Goal: Find contact information: Find contact information

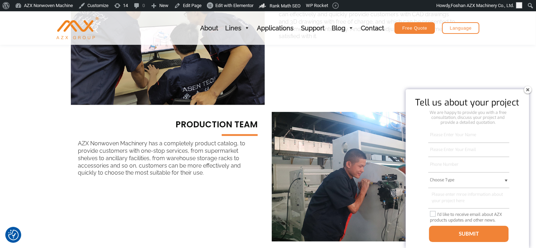
scroll to position [552, 0]
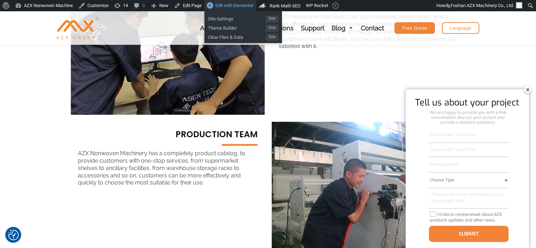
click at [239, 6] on span "Edit with Elementor" at bounding box center [234, 5] width 38 height 5
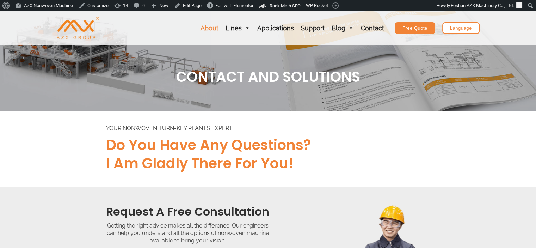
click at [210, 29] on link "About" at bounding box center [209, 27] width 25 height 33
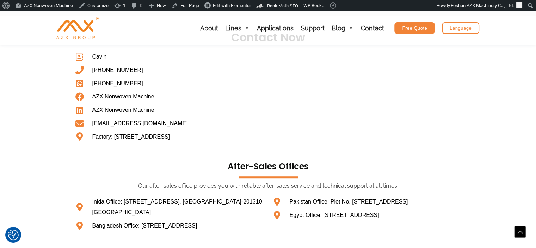
click at [21, 108] on section "Contact Now [GEOGRAPHIC_DATA] [PHONE_NUMBER] [PHONE_NUMBER] AZX Nonwoven Machin…" at bounding box center [268, 138] width 536 height 244
click at [80, 130] on ul "Cavin +86-13630163021 +86-13630163021 AZX Nonwoven Machine AZX Nonwoven Machine…" at bounding box center [169, 96] width 190 height 90
click at [28, 130] on section "Contact Now Cavin +86-13630163021 +86-13630163021 AZX Nonwoven Machine AZX Nonw…" at bounding box center [268, 138] width 536 height 244
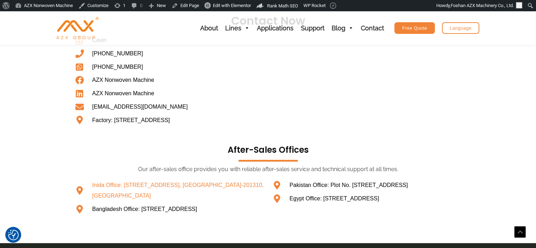
scroll to position [406, 0]
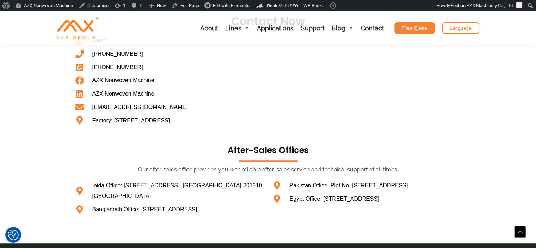
click at [509, 116] on section "Contact Now Cavin +86-13630163021 +86-13630163021 AZX Nonwoven Machine AZX Nonw…" at bounding box center [268, 122] width 536 height 244
click at [13, 164] on section "Contact Now Cavin +86-13630163021 +86-13630163021 AZX Nonwoven Machine AZX Nonw…" at bounding box center [268, 122] width 536 height 244
click at [4, 160] on section "Contact Now Cavin +86-13630163021 +86-13630163021 AZX Nonwoven Machine AZX Nonw…" at bounding box center [268, 122] width 536 height 244
click at [74, 137] on div "Cavin +86-13630163021 +86-13630163021 AZX Nonwoven Machine AZX Nonwoven Machine…" at bounding box center [169, 85] width 190 height 101
